Goal: Transaction & Acquisition: Obtain resource

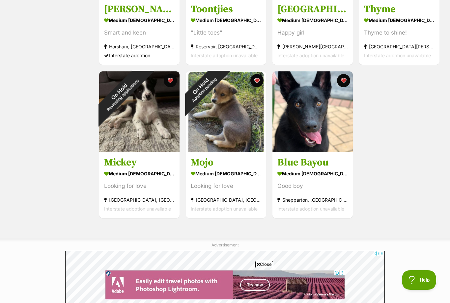
scroll to position [216, 0]
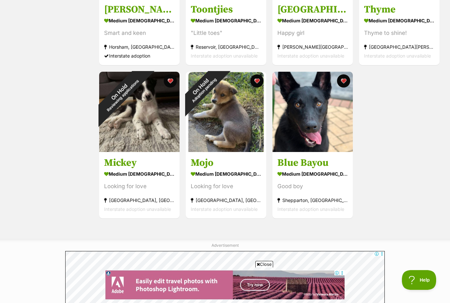
click at [316, 157] on h3 "Blue Bayou" at bounding box center [312, 163] width 70 height 13
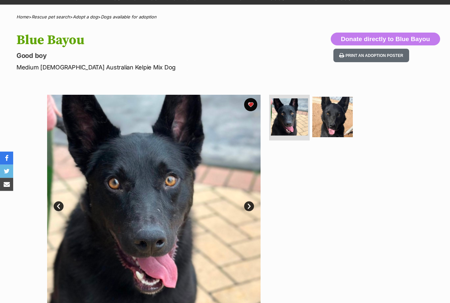
scroll to position [44, 0]
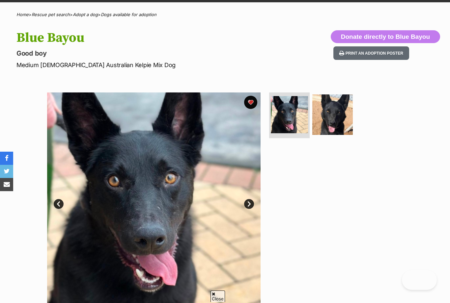
click at [251, 201] on link "Next" at bounding box center [249, 204] width 10 height 10
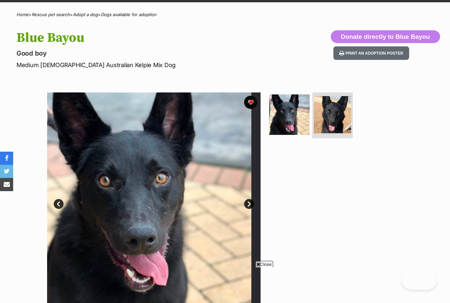
click at [251, 206] on link "Next" at bounding box center [249, 204] width 10 height 10
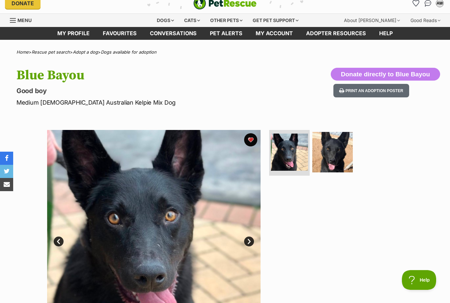
scroll to position [0, 0]
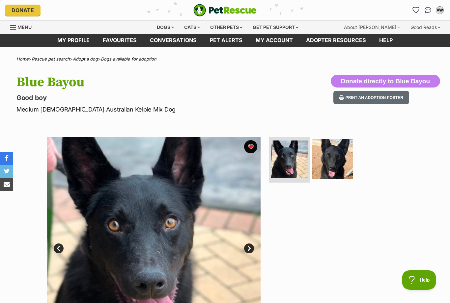
click at [244, 9] on img "PetRescue" at bounding box center [224, 10] width 63 height 13
